Goal: Browse casually

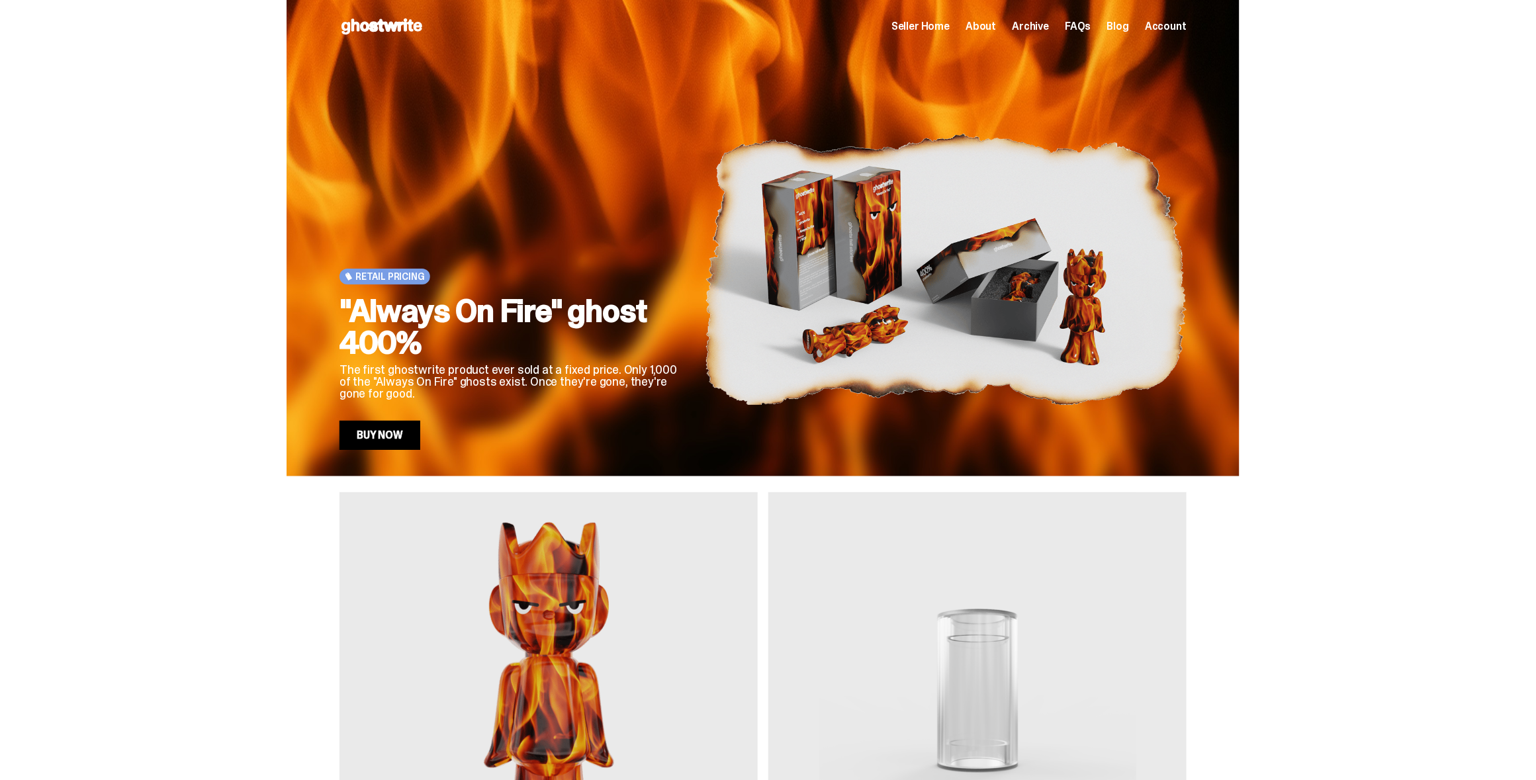
click at [535, 651] on img at bounding box center [548, 690] width 418 height 397
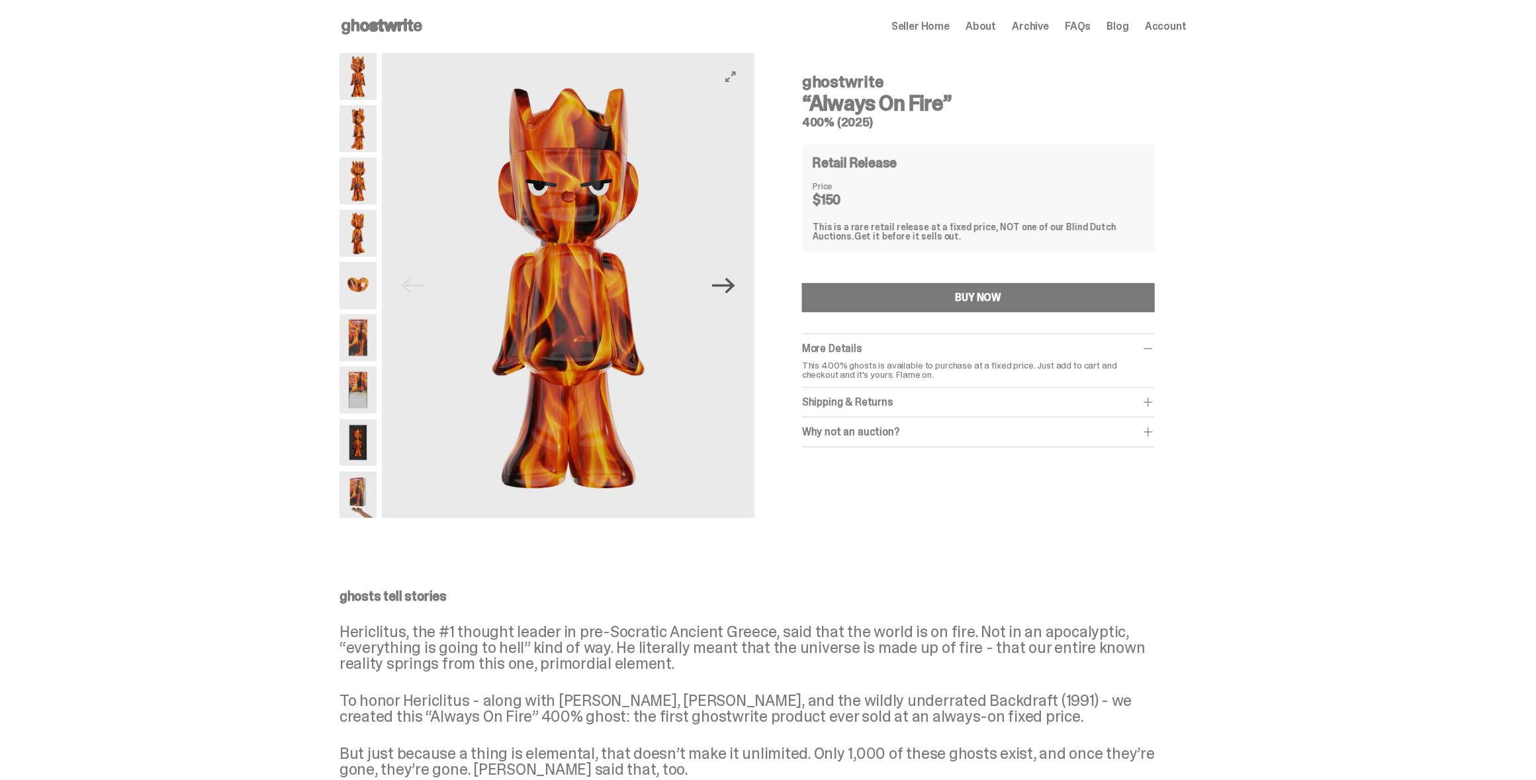
click at [731, 286] on icon "Next" at bounding box center [723, 286] width 23 height 16
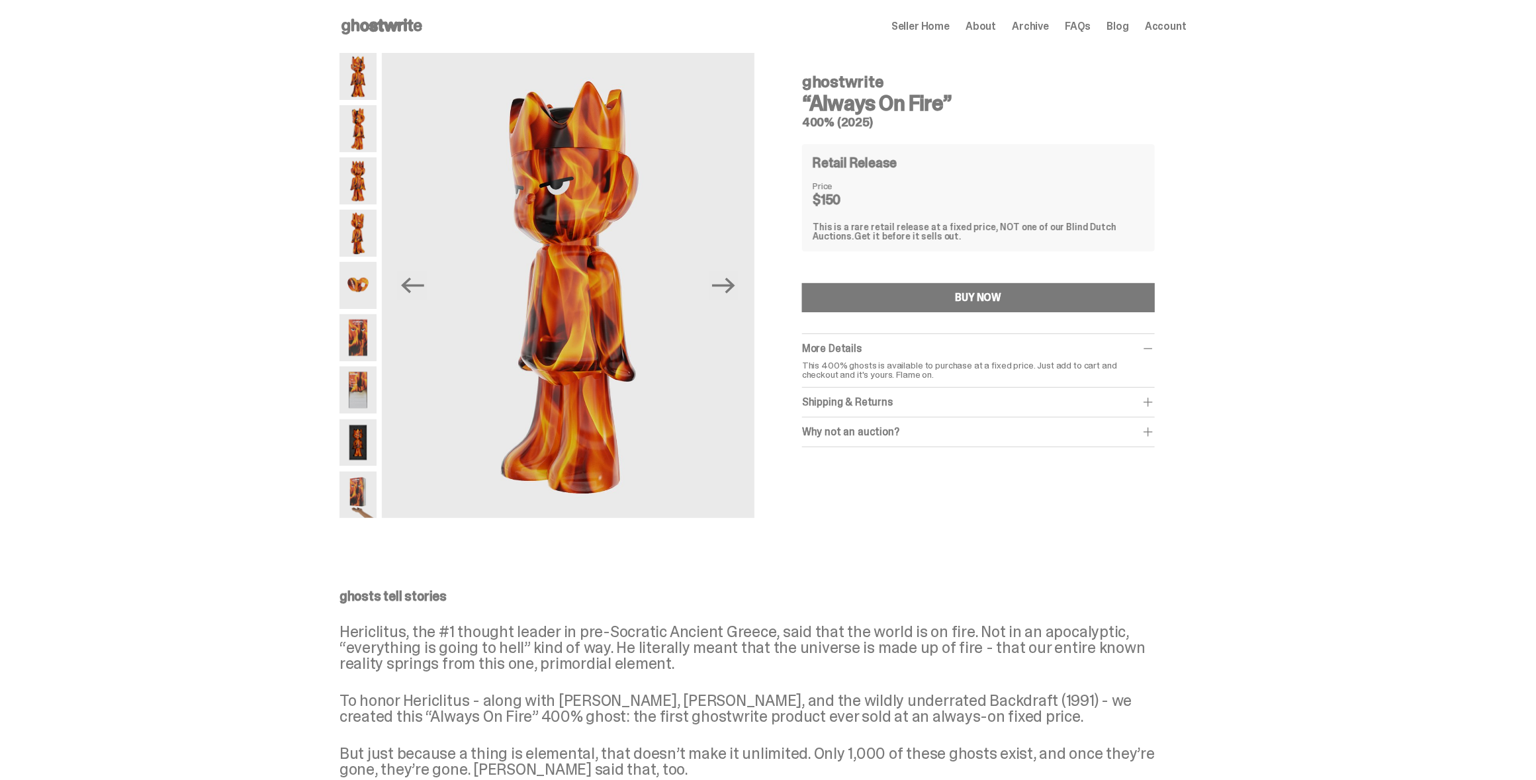
click at [361, 339] on img at bounding box center [357, 337] width 37 height 47
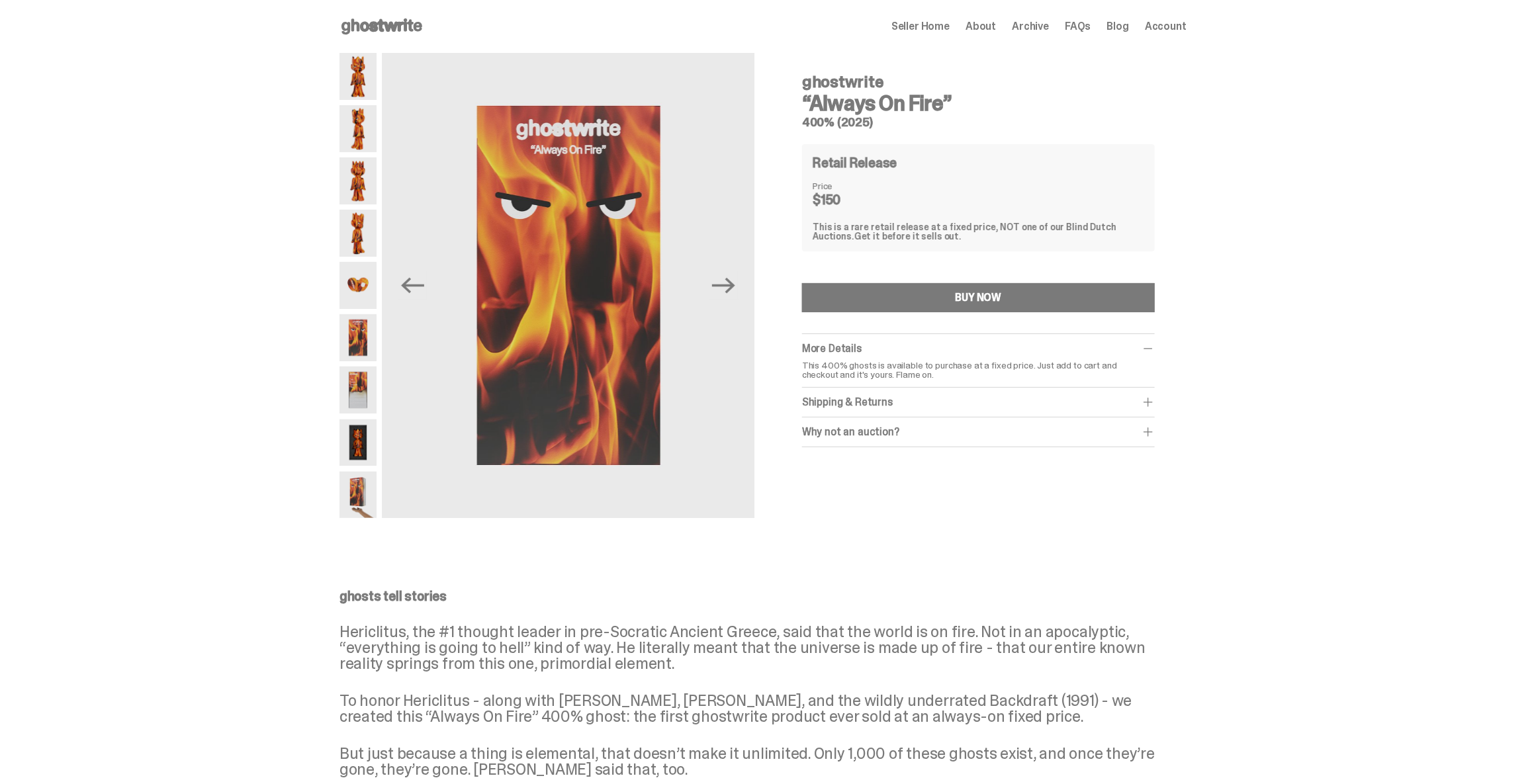
click at [362, 390] on img at bounding box center [357, 390] width 37 height 47
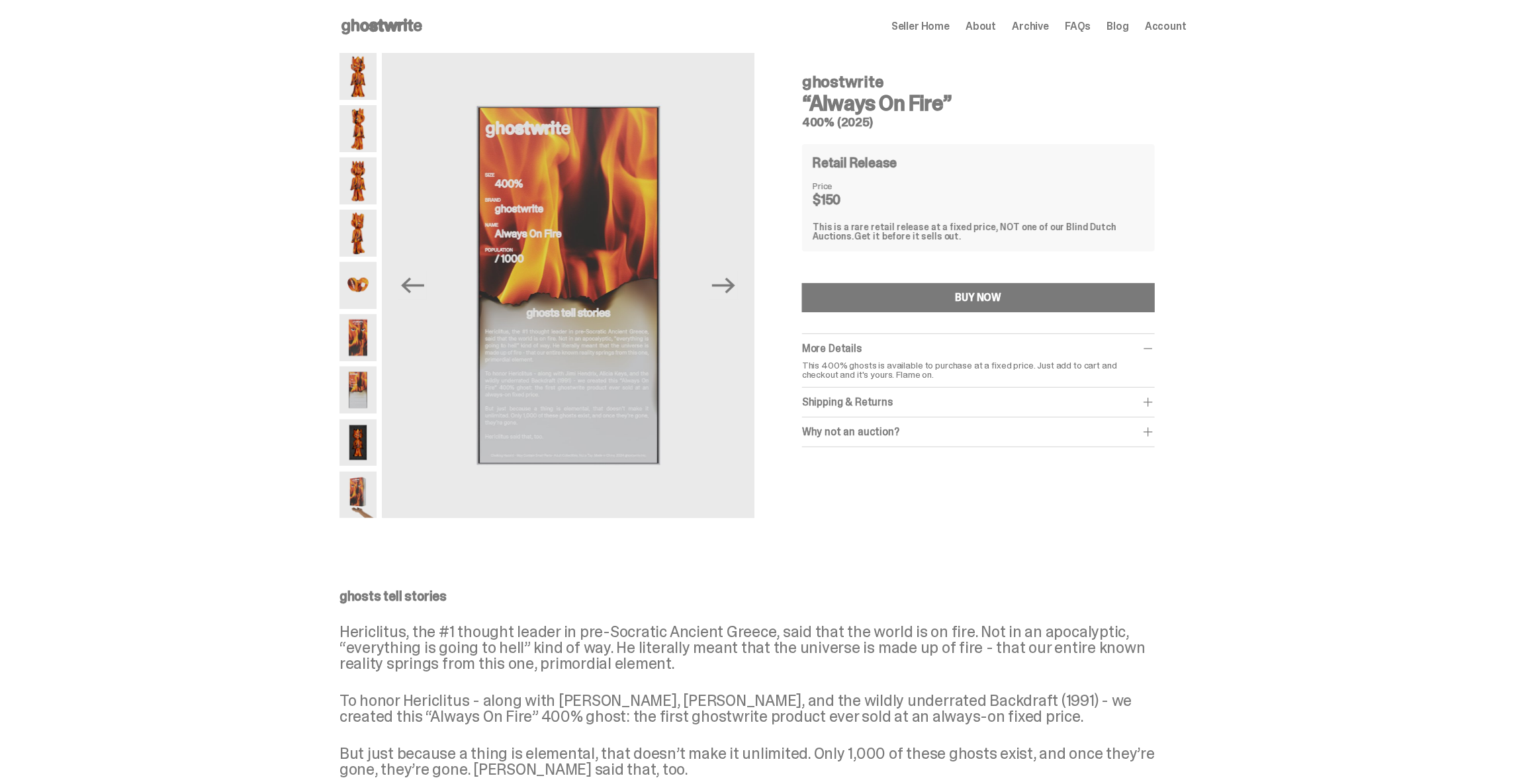
click at [359, 441] on img at bounding box center [357, 443] width 37 height 47
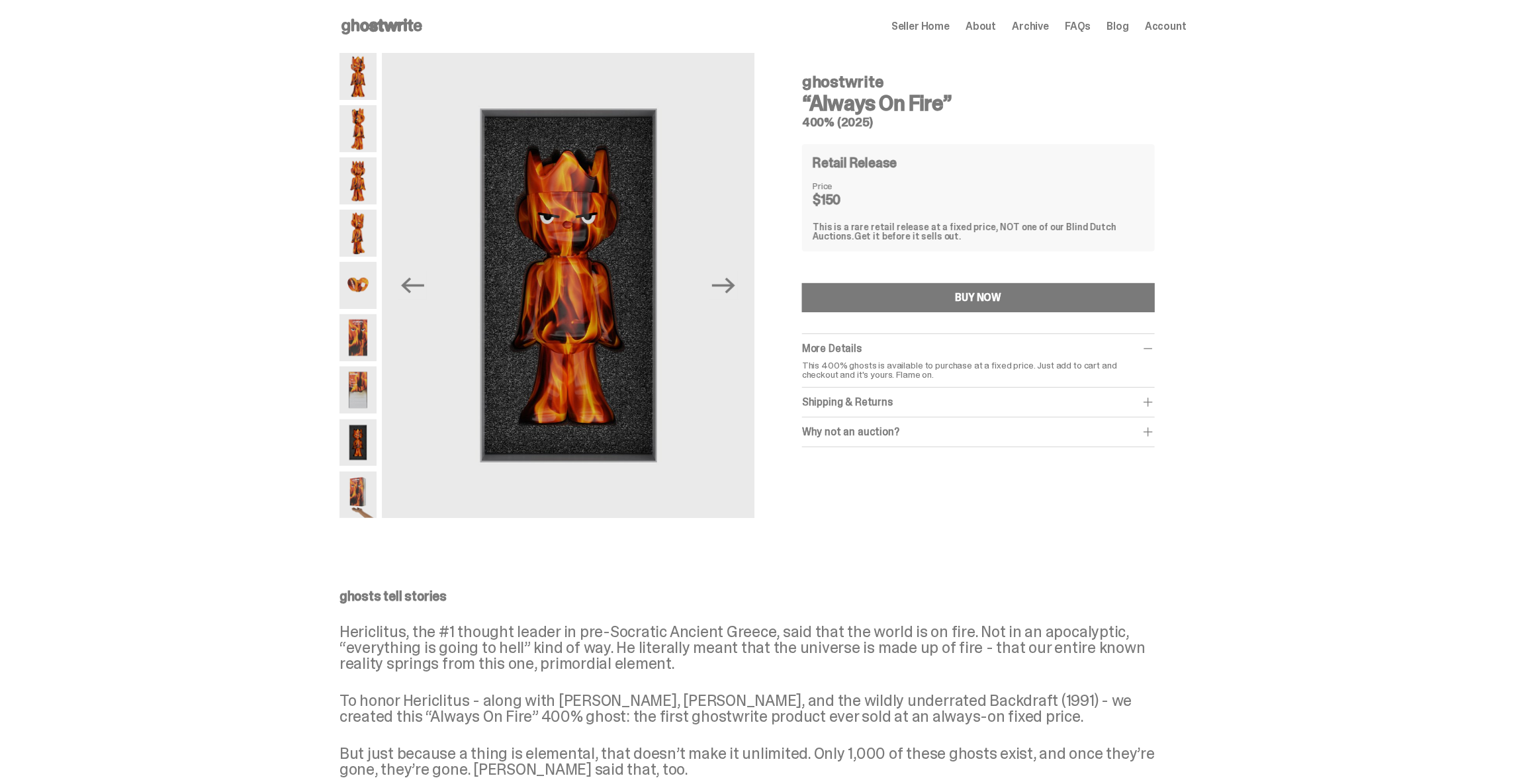
click at [358, 485] on img at bounding box center [357, 495] width 37 height 47
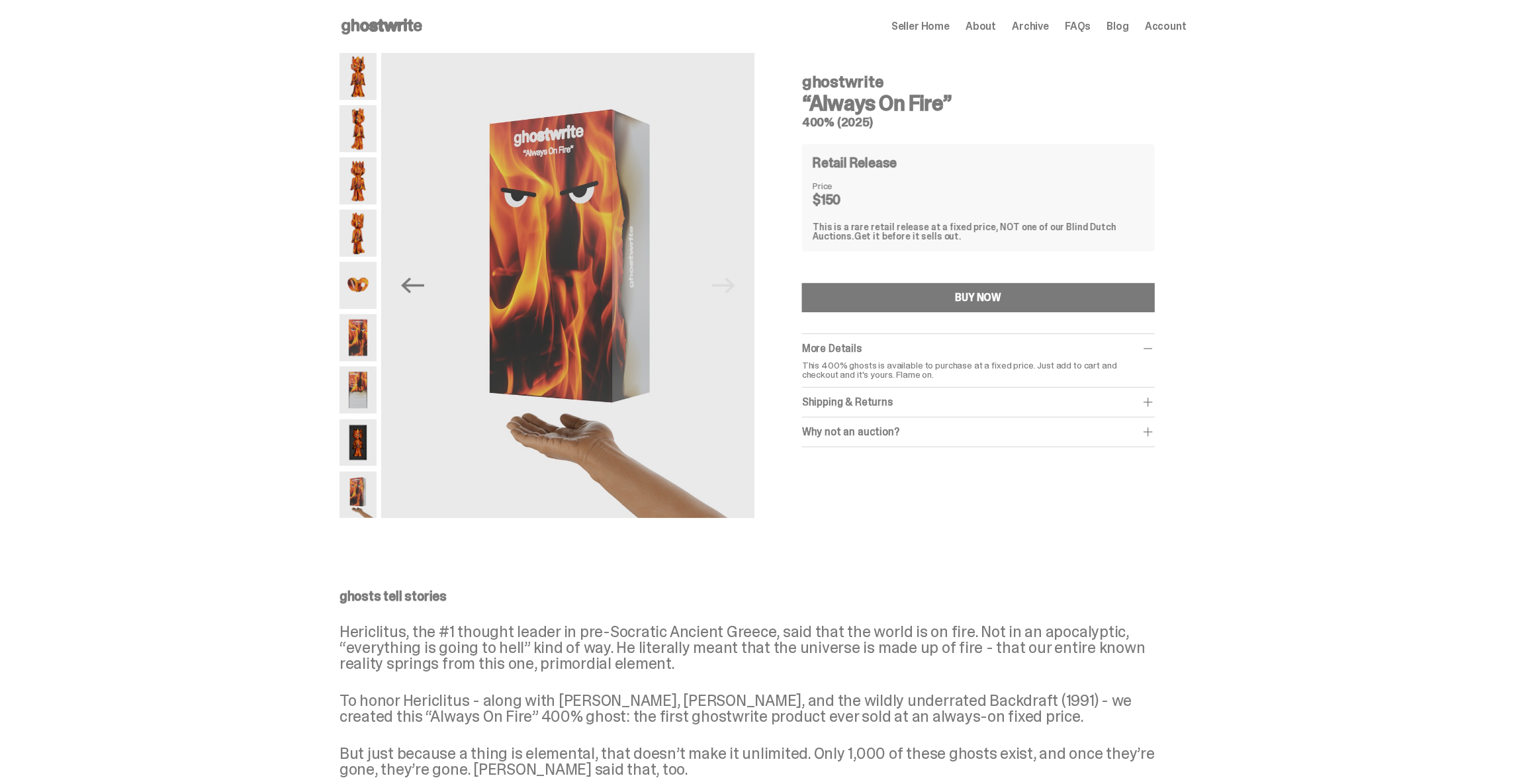
click at [359, 465] on img at bounding box center [357, 443] width 37 height 47
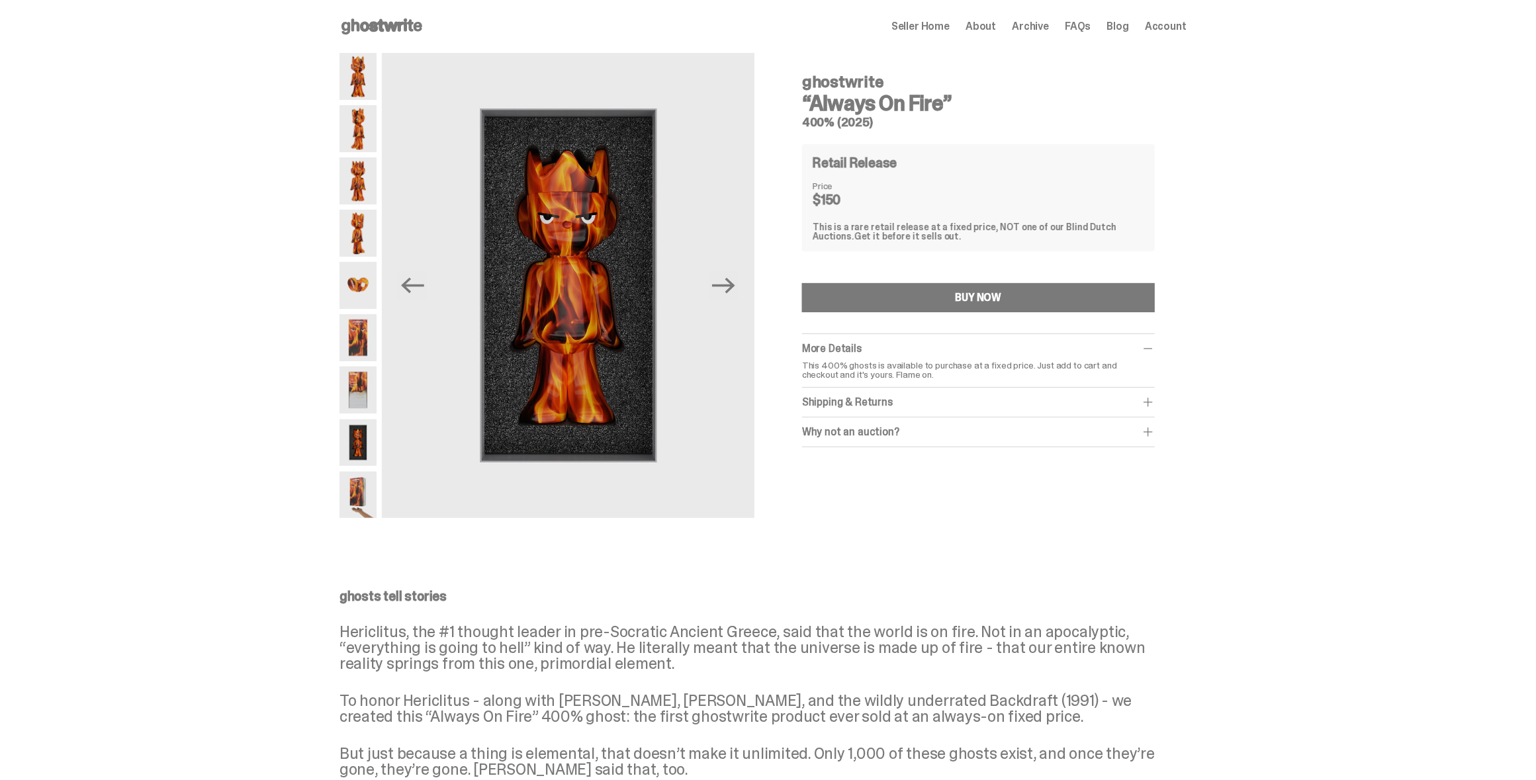
click at [358, 500] on img at bounding box center [357, 495] width 37 height 47
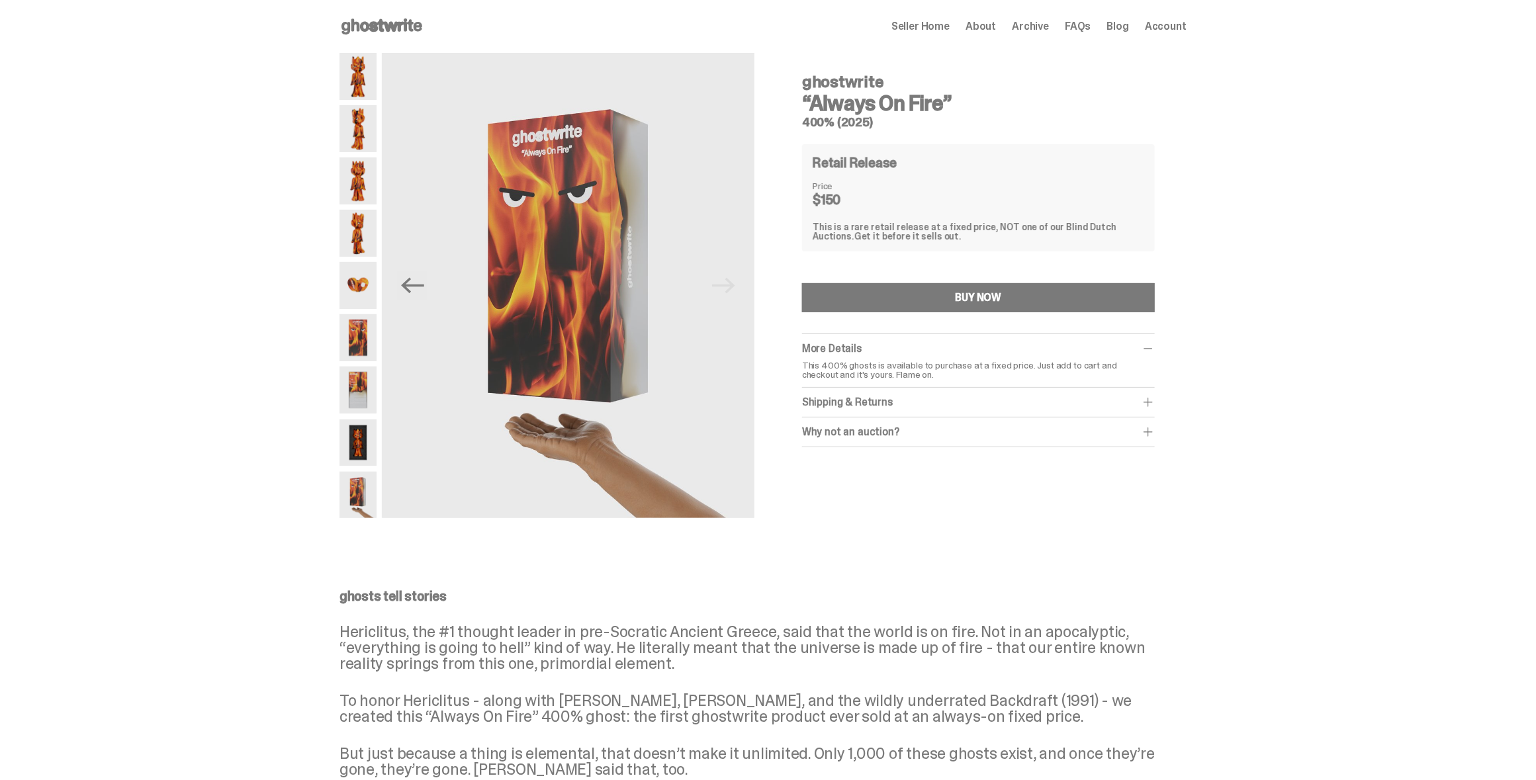
click at [355, 339] on img at bounding box center [357, 337] width 37 height 47
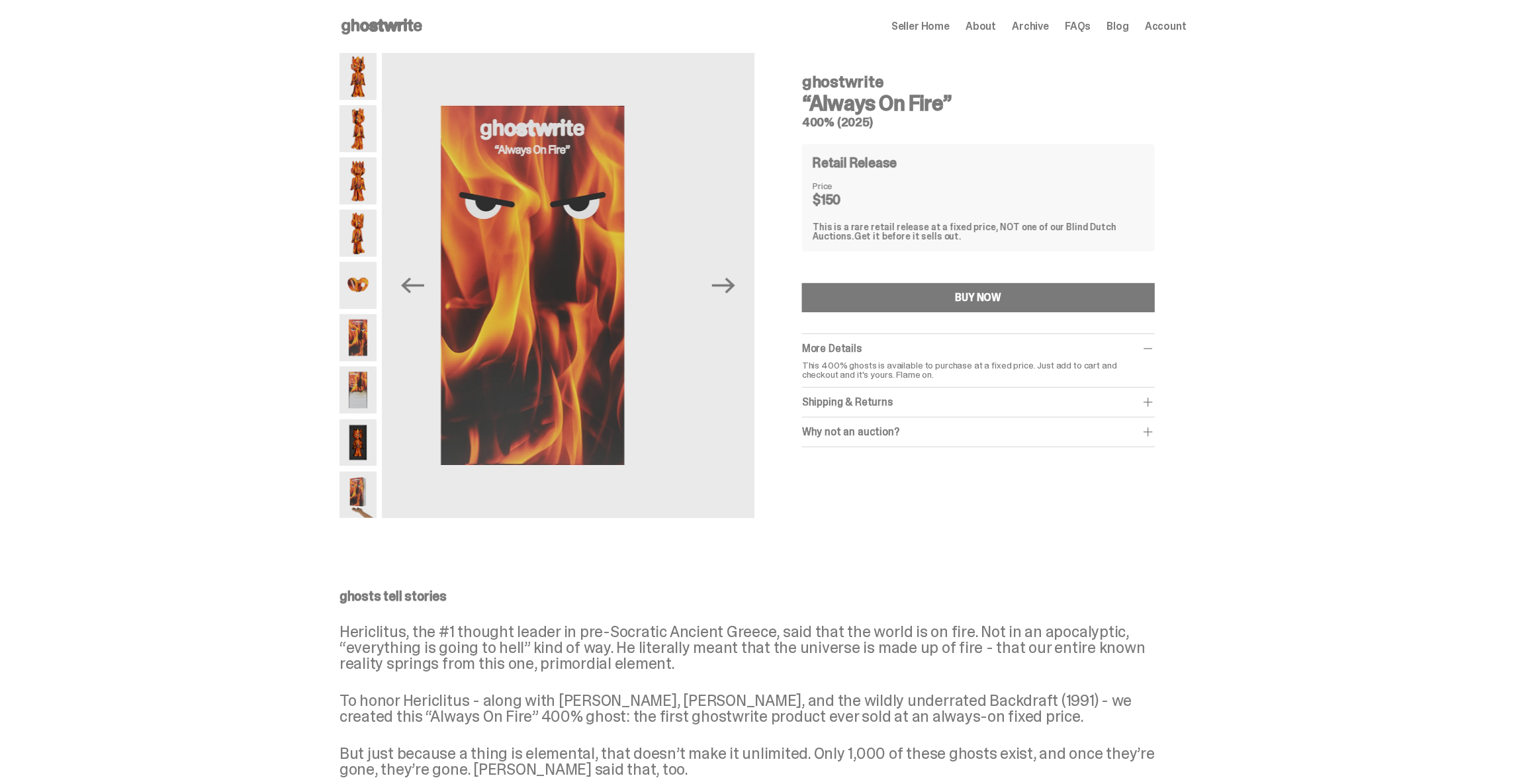
click at [369, 388] on img at bounding box center [357, 390] width 37 height 47
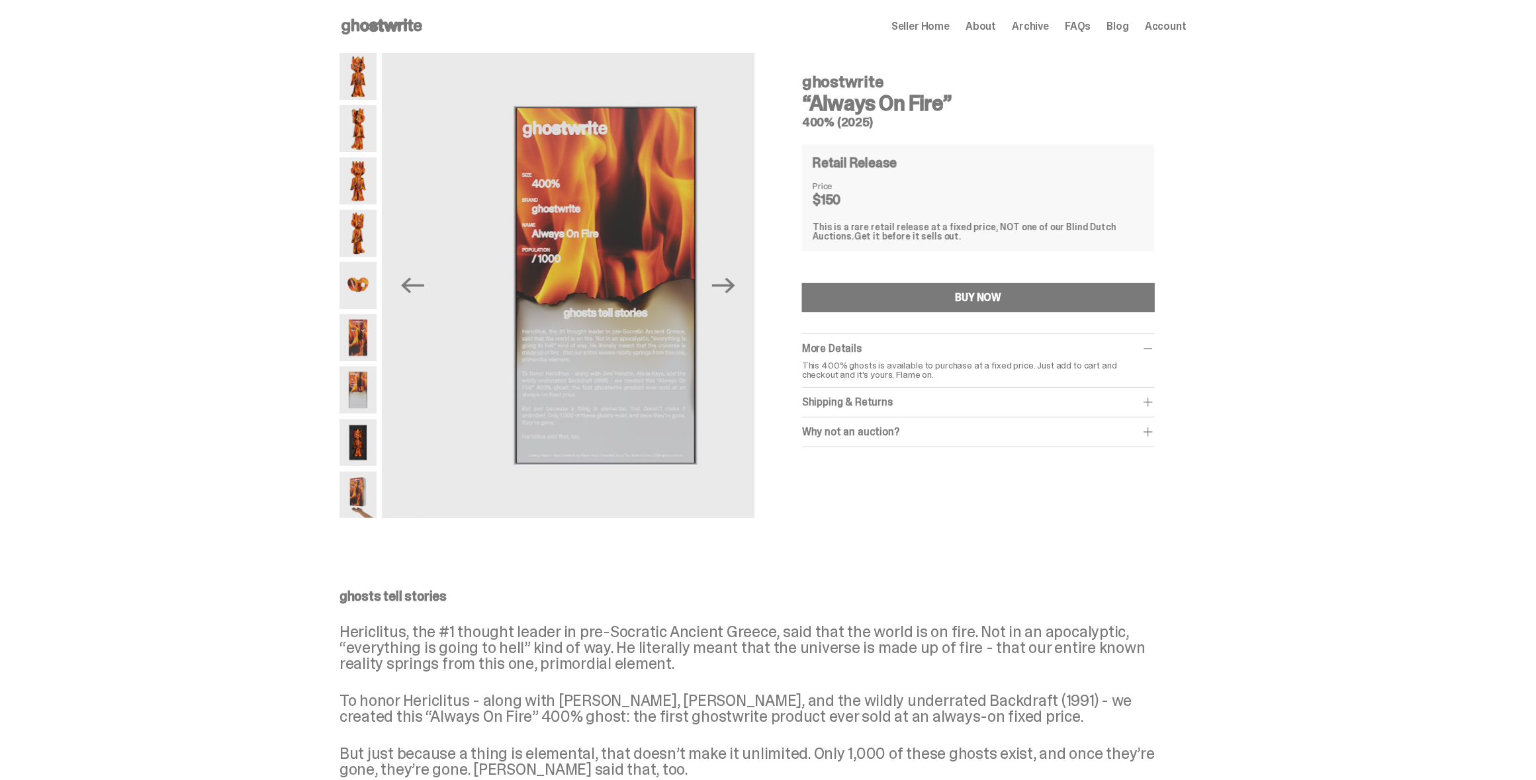
click at [367, 284] on img at bounding box center [357, 285] width 37 height 47
click at [362, 240] on img at bounding box center [357, 233] width 37 height 47
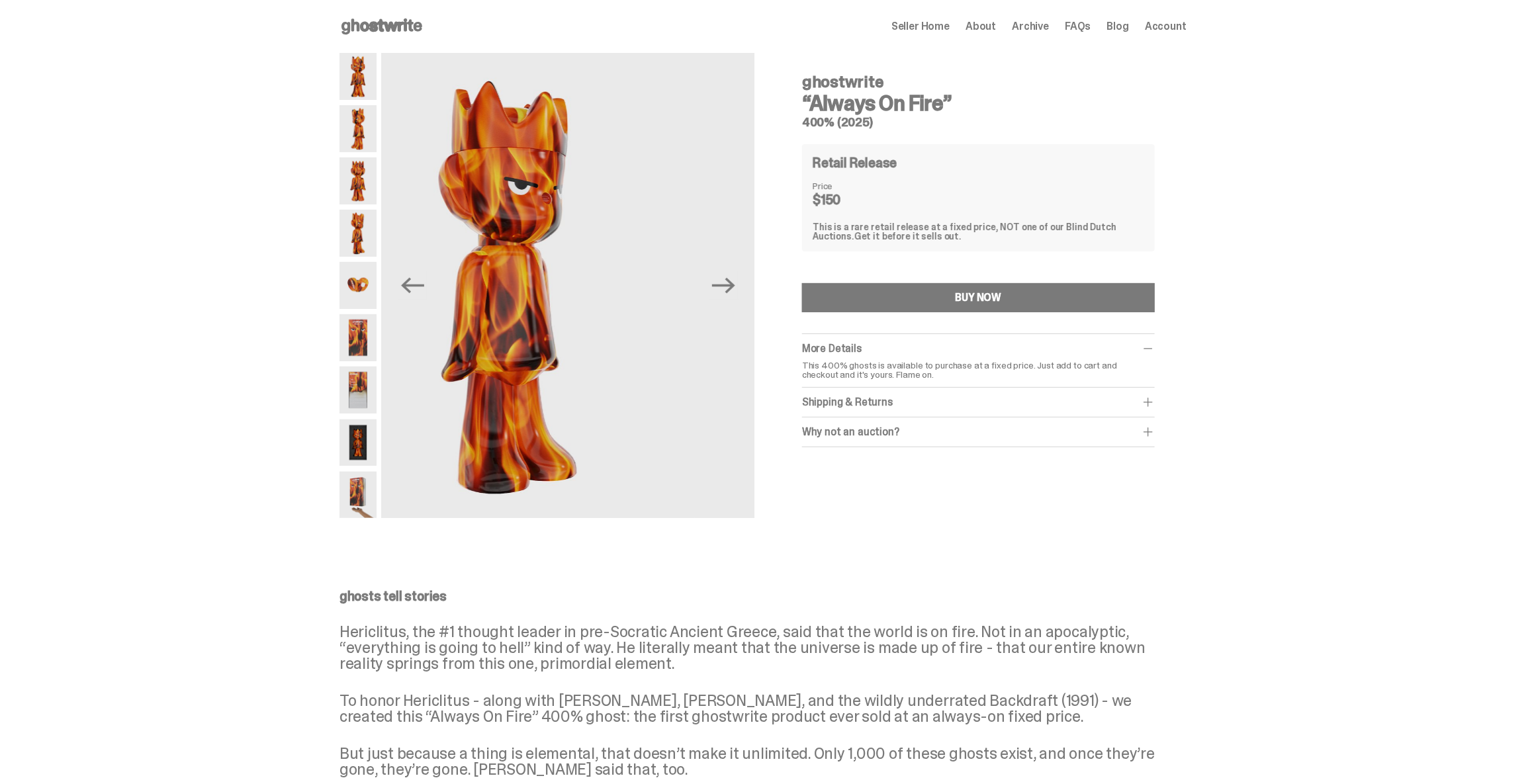
click at [365, 185] on img at bounding box center [357, 180] width 37 height 47
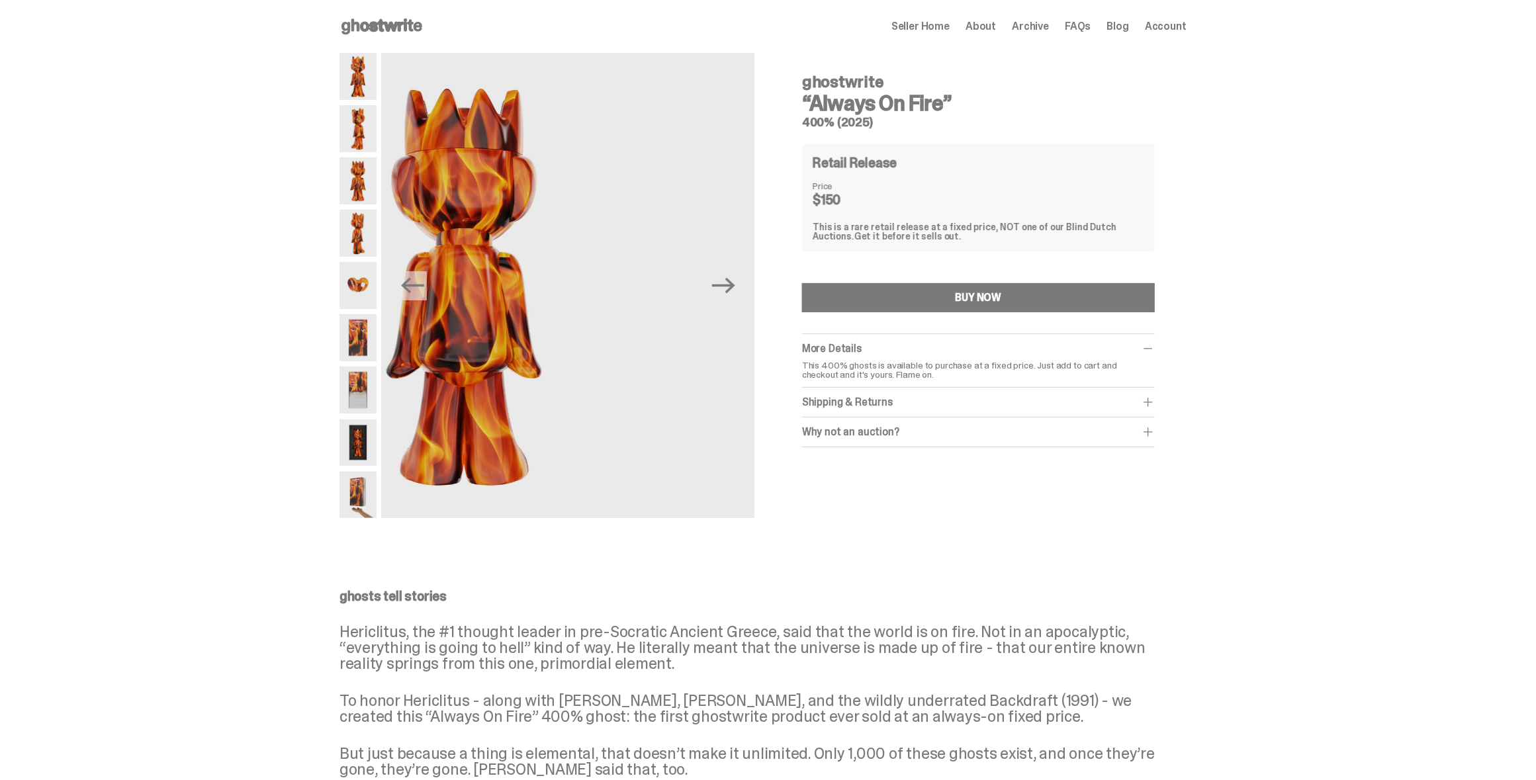
click at [363, 142] on img at bounding box center [357, 128] width 37 height 47
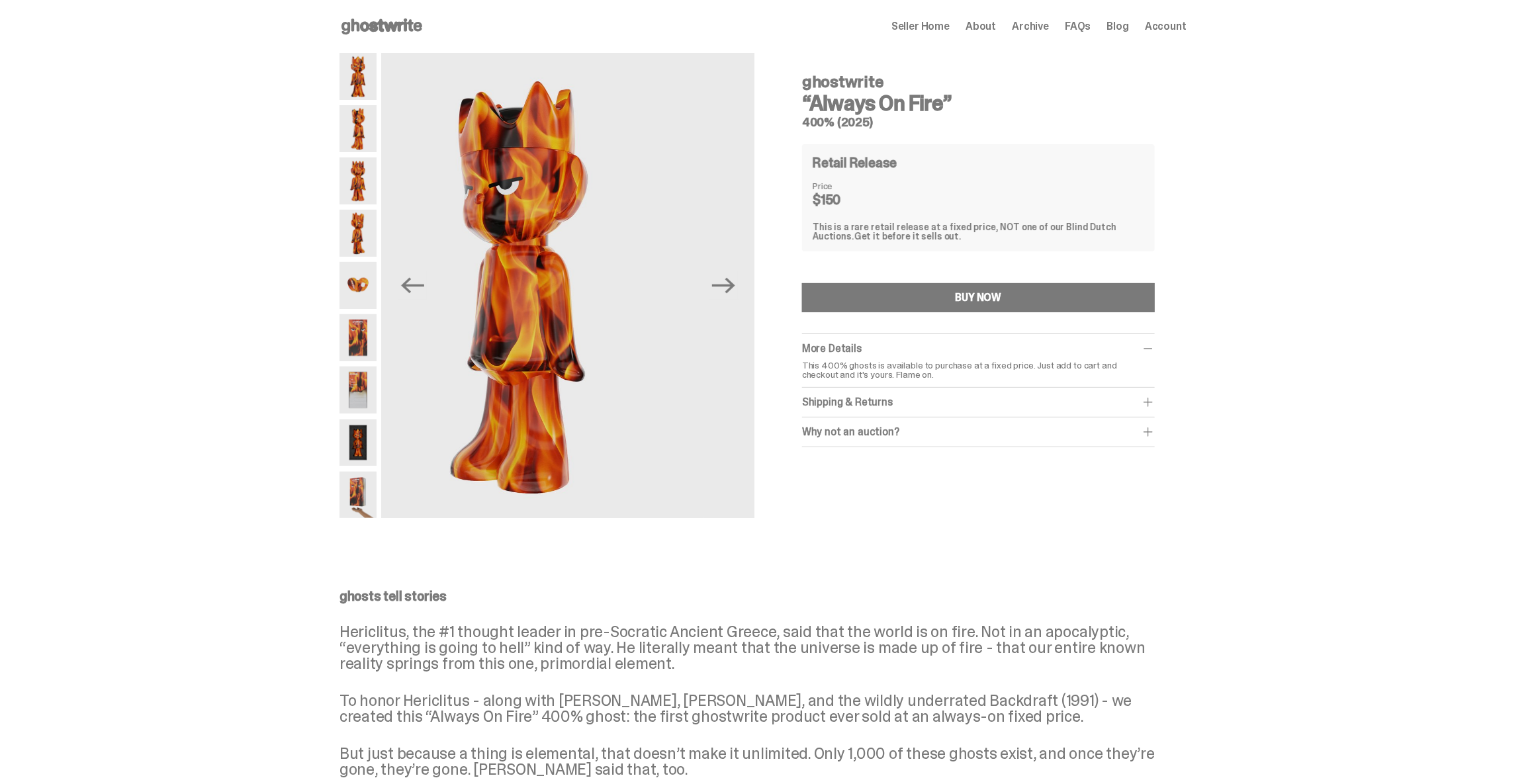
click at [366, 87] on img at bounding box center [357, 76] width 37 height 47
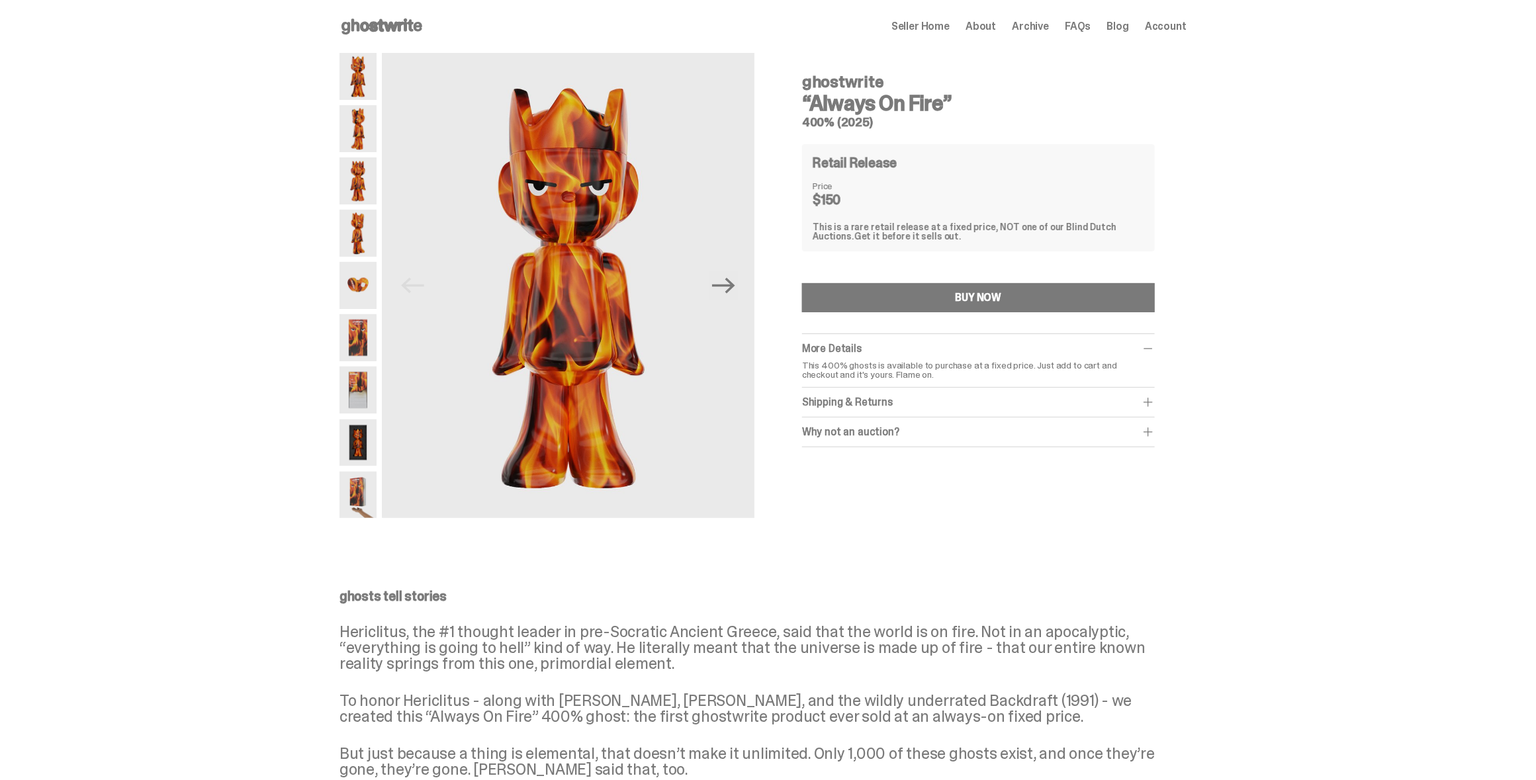
click at [391, 34] on icon at bounding box center [381, 26] width 85 height 21
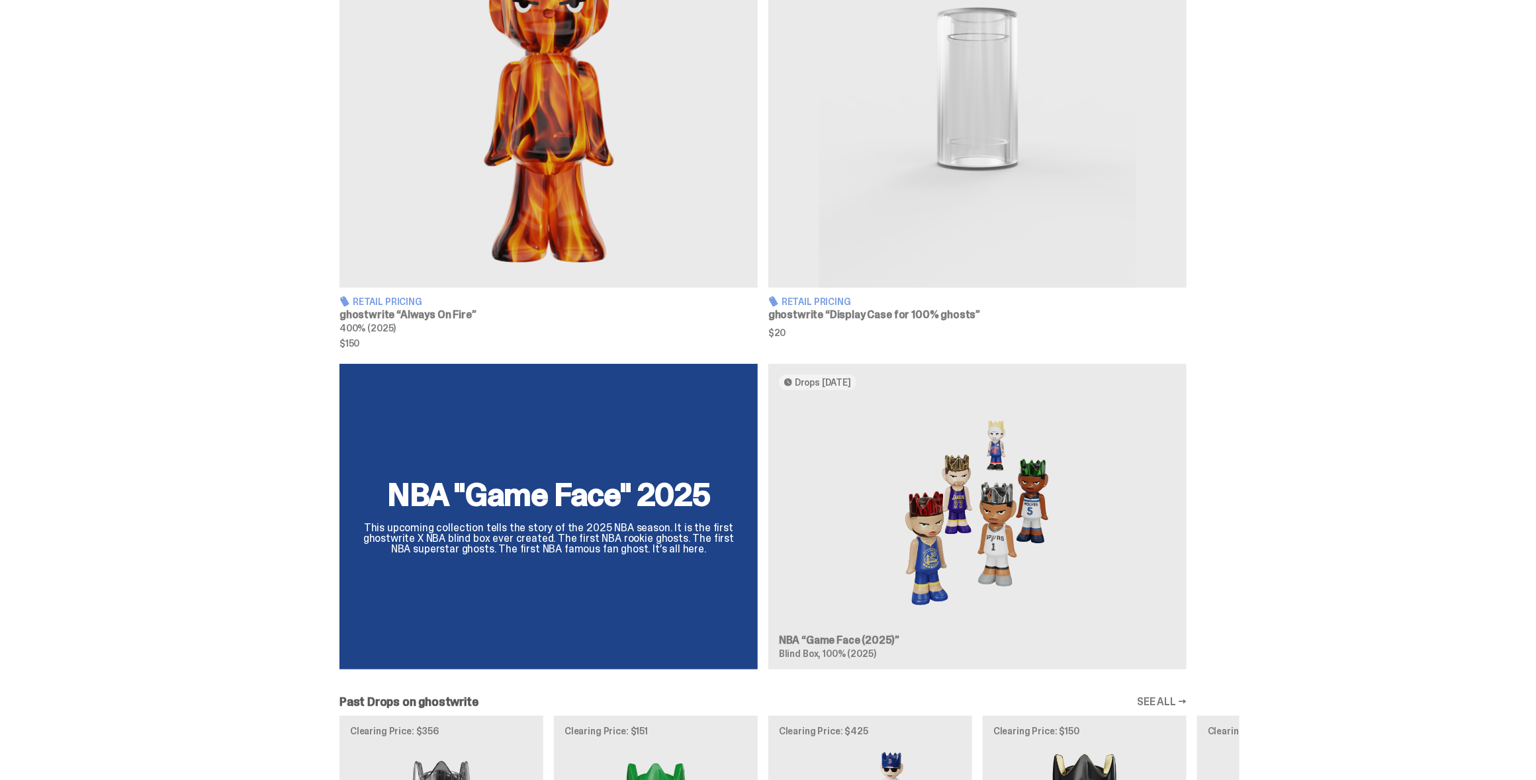
scroll to position [842, 0]
